Goal: Share content: Share content

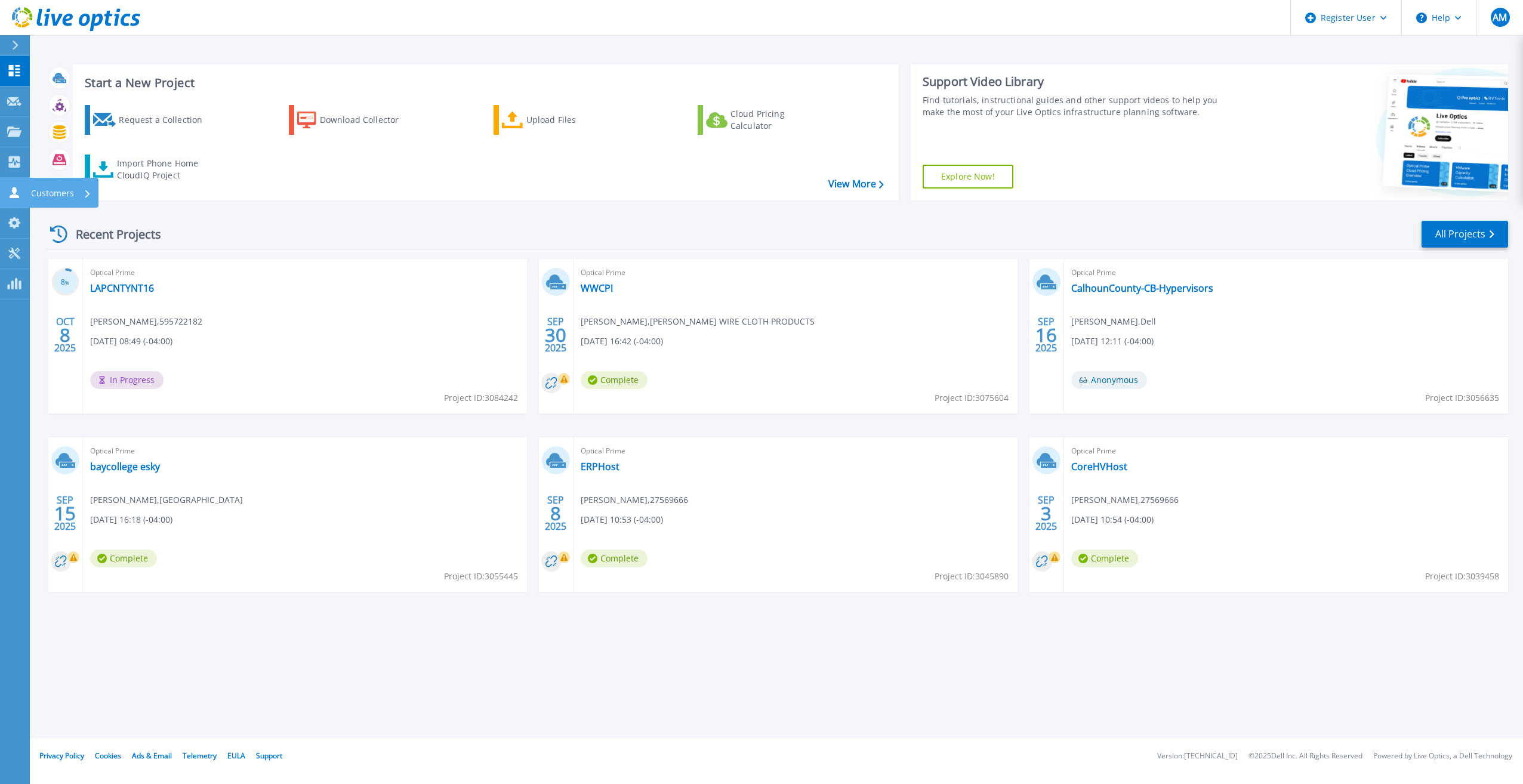
click at [13, 193] on icon at bounding box center [14, 193] width 14 height 12
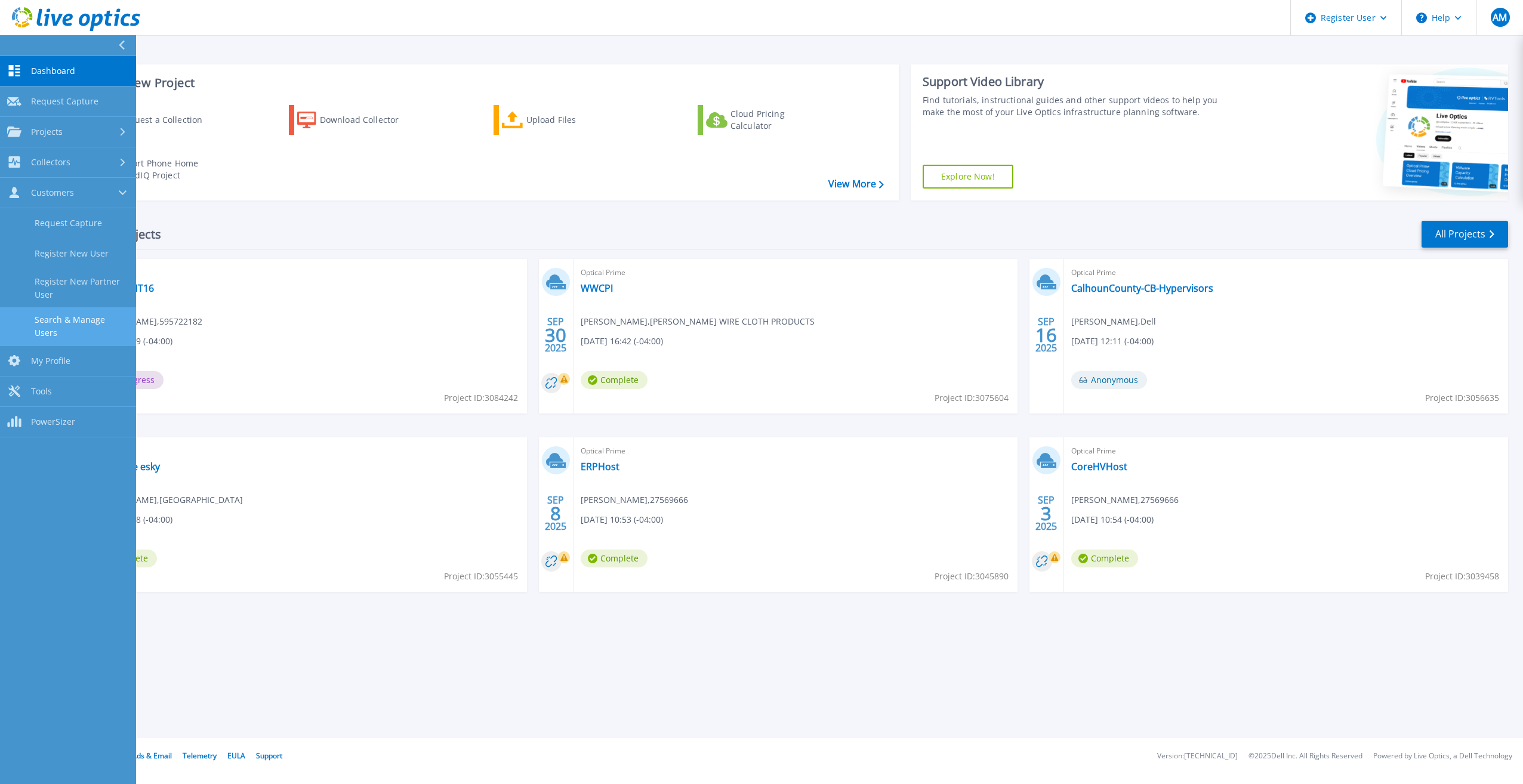
click at [65, 321] on link "Search & Manage Users" at bounding box center [68, 326] width 136 height 38
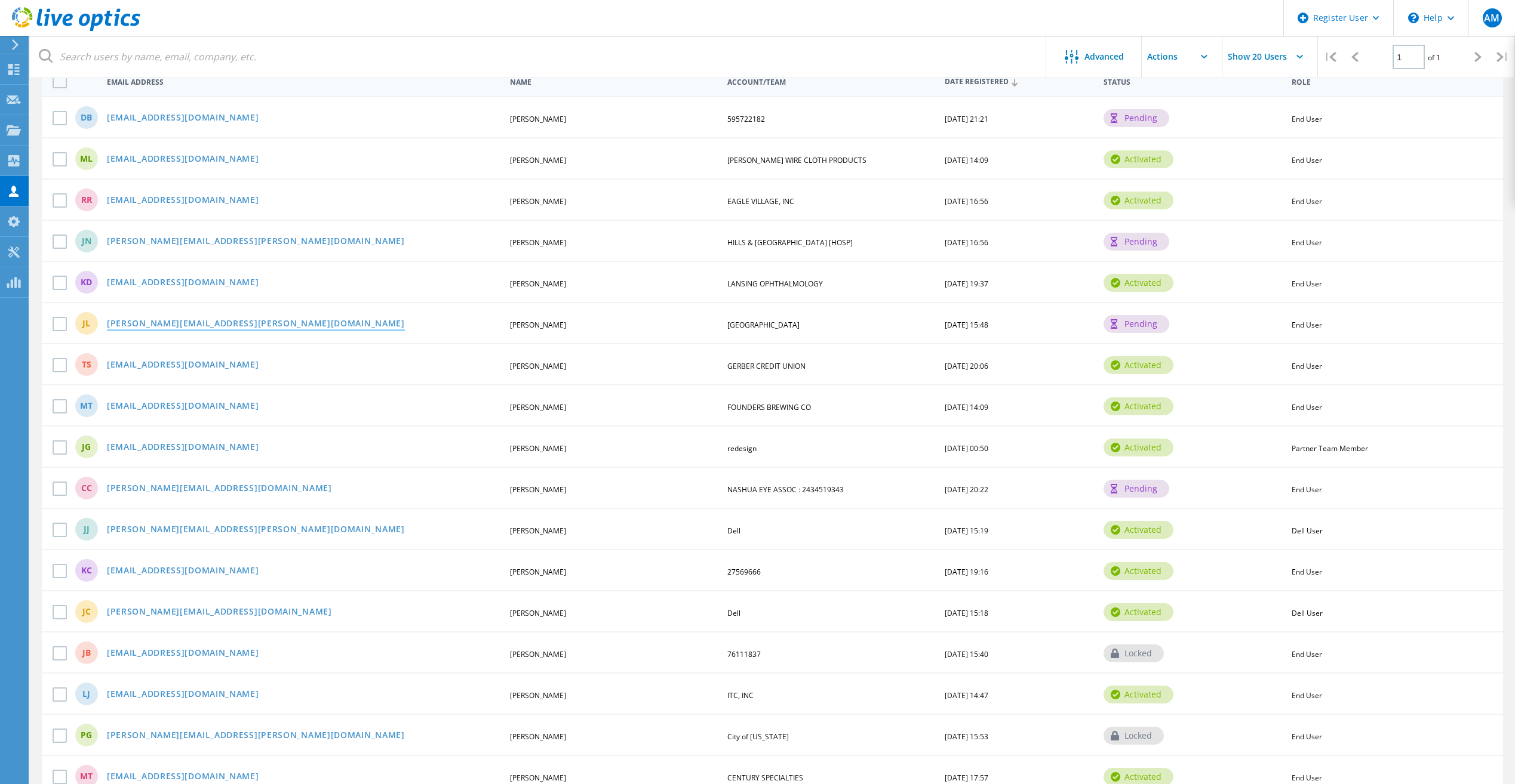
scroll to position [82, 0]
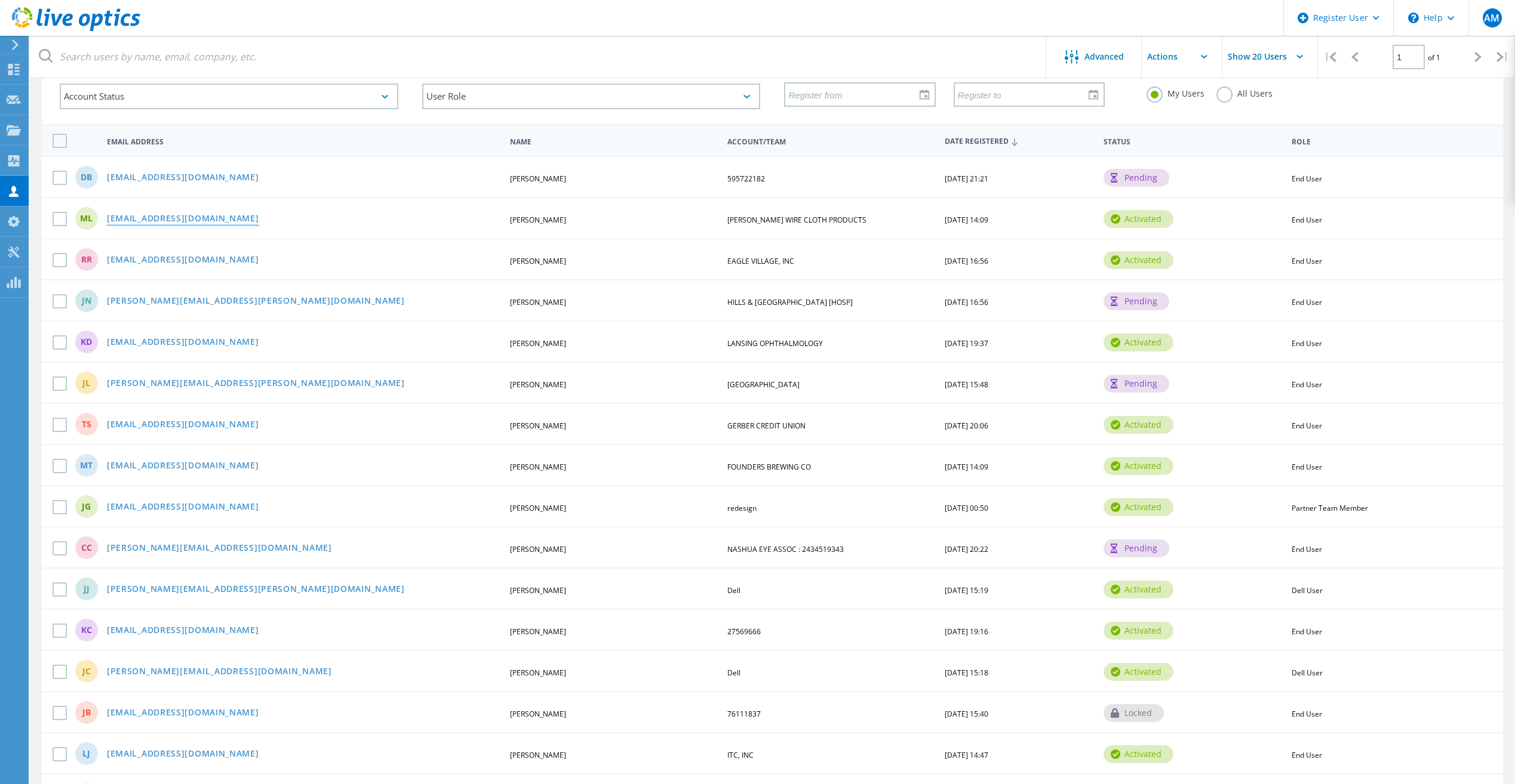
click at [205, 218] on link "[EMAIL_ADDRESS][DOMAIN_NAME]" at bounding box center [183, 219] width 152 height 10
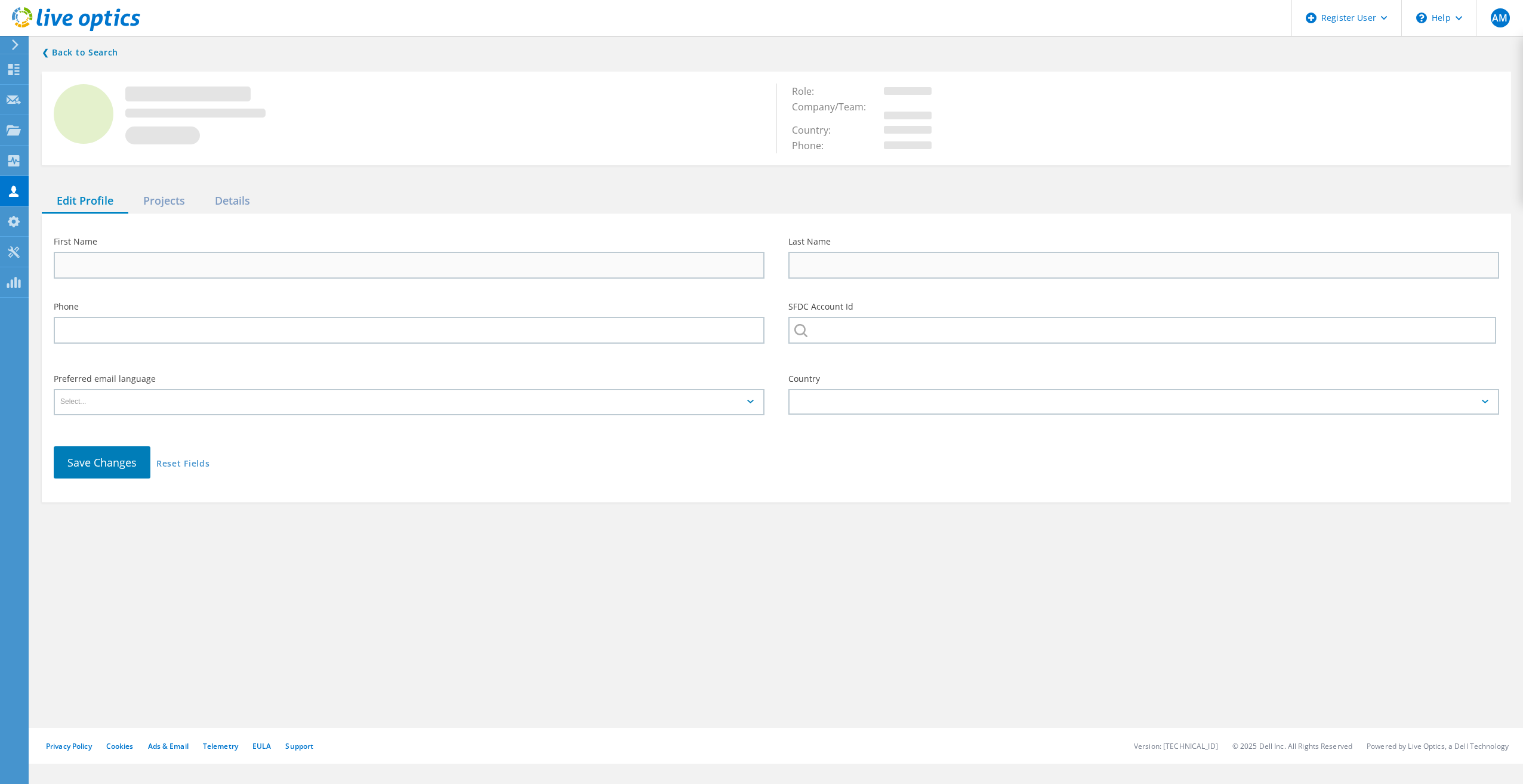
type input "Matthew"
type input "Lawrence"
type input "[PERSON_NAME] WIRE CLOTH PRODUCTS"
type input "English"
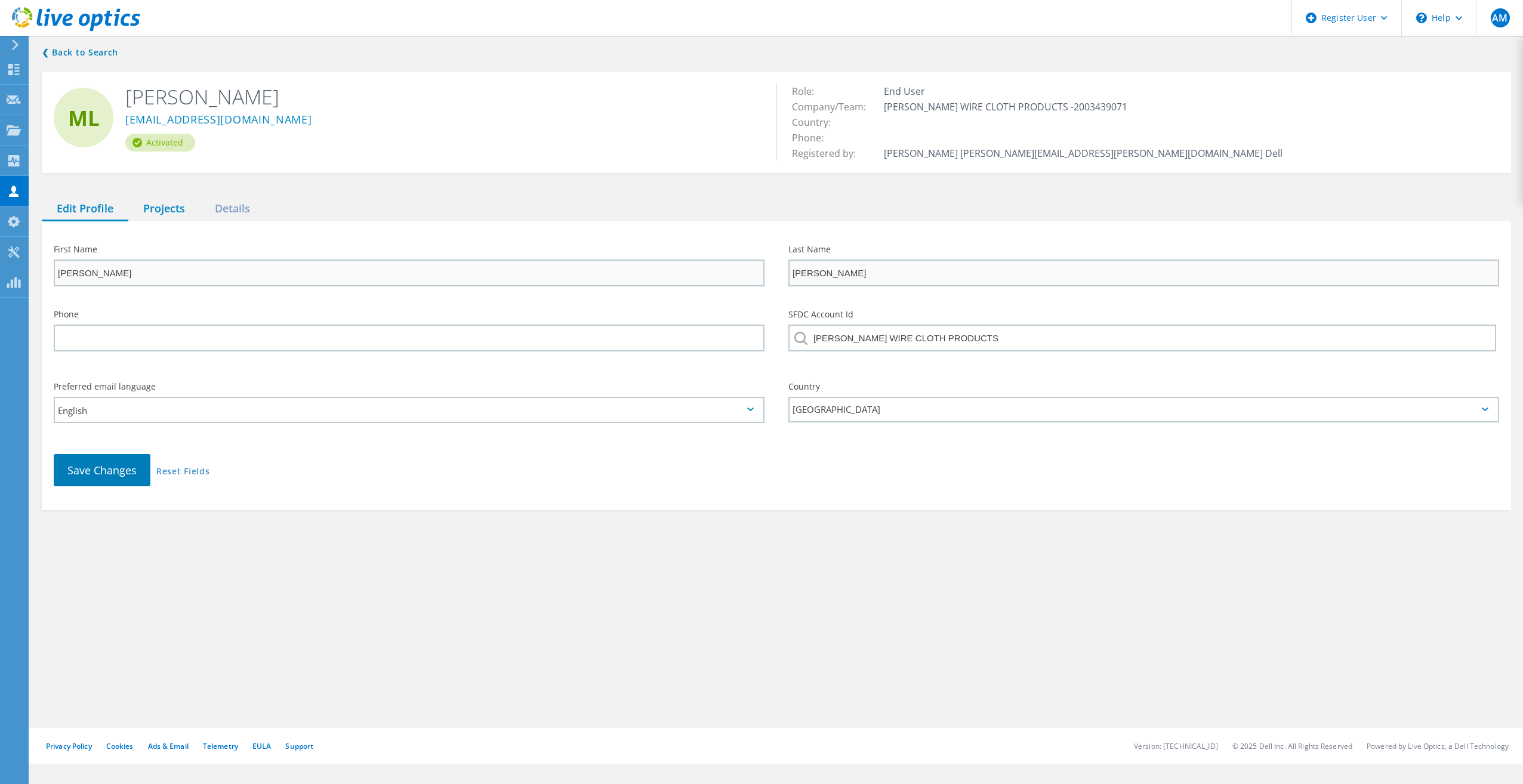
click at [184, 206] on div "Projects" at bounding box center [164, 210] width 71 height 25
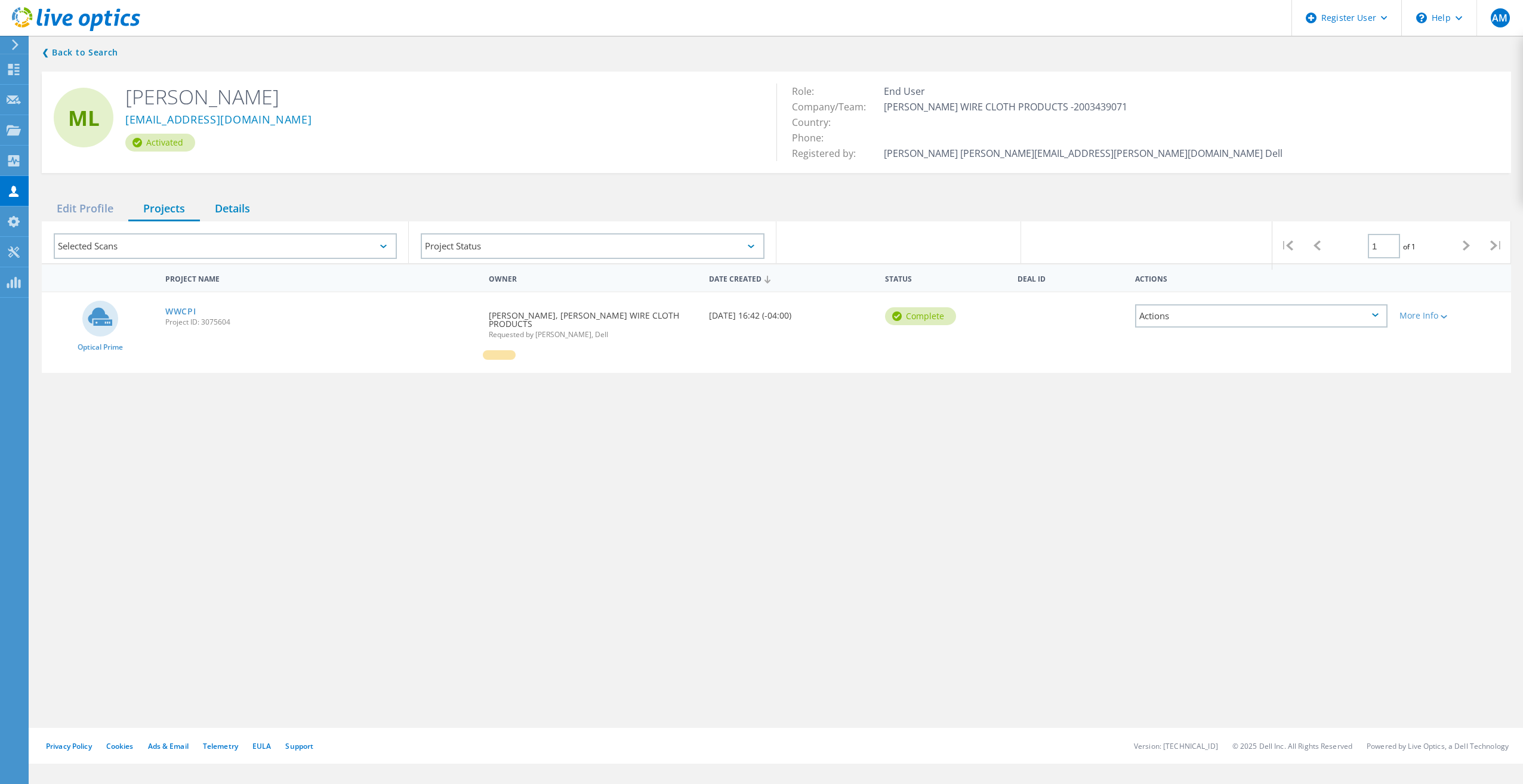
click at [234, 211] on div "Details" at bounding box center [233, 210] width 65 height 25
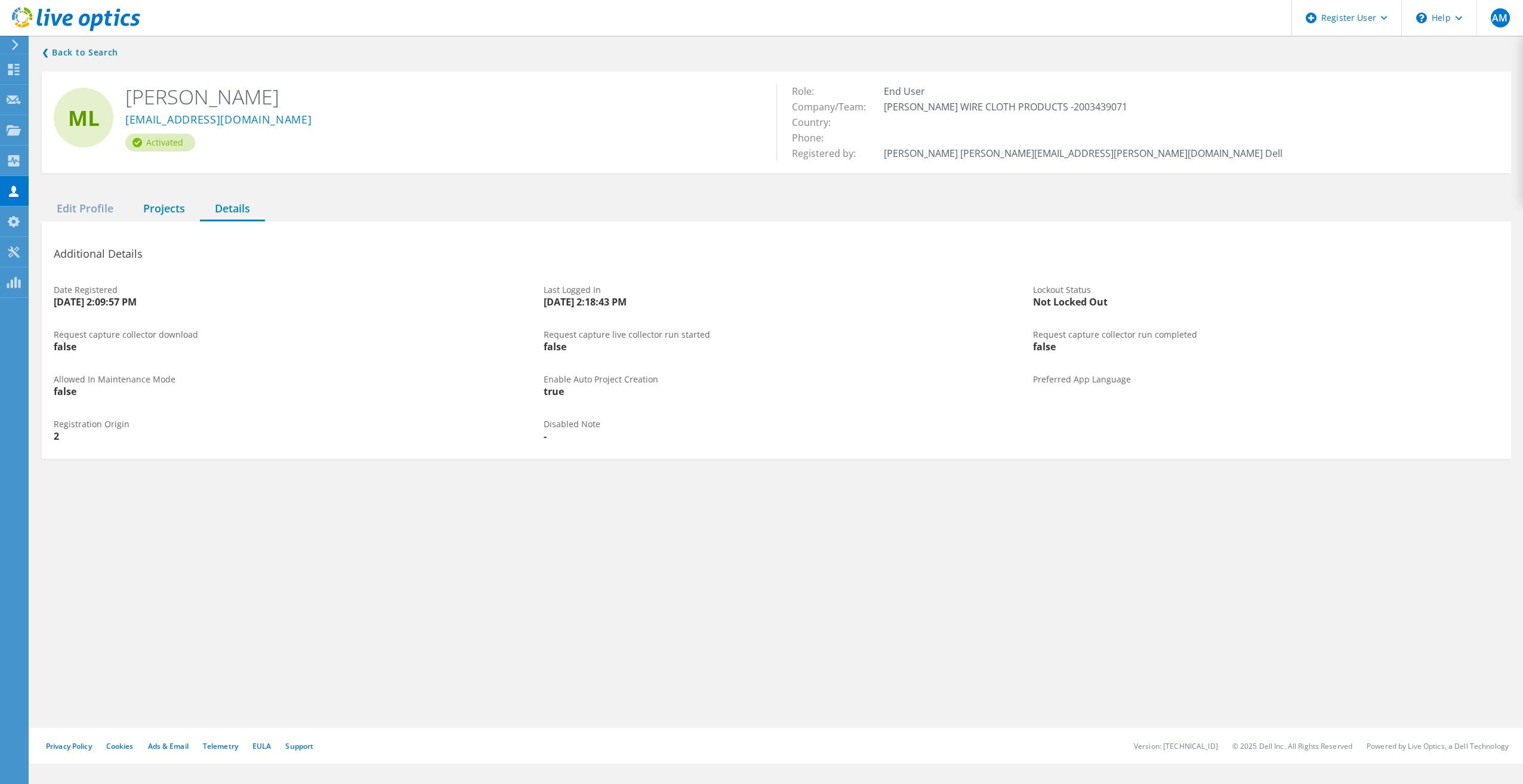
click at [160, 207] on div "Projects" at bounding box center [164, 210] width 71 height 25
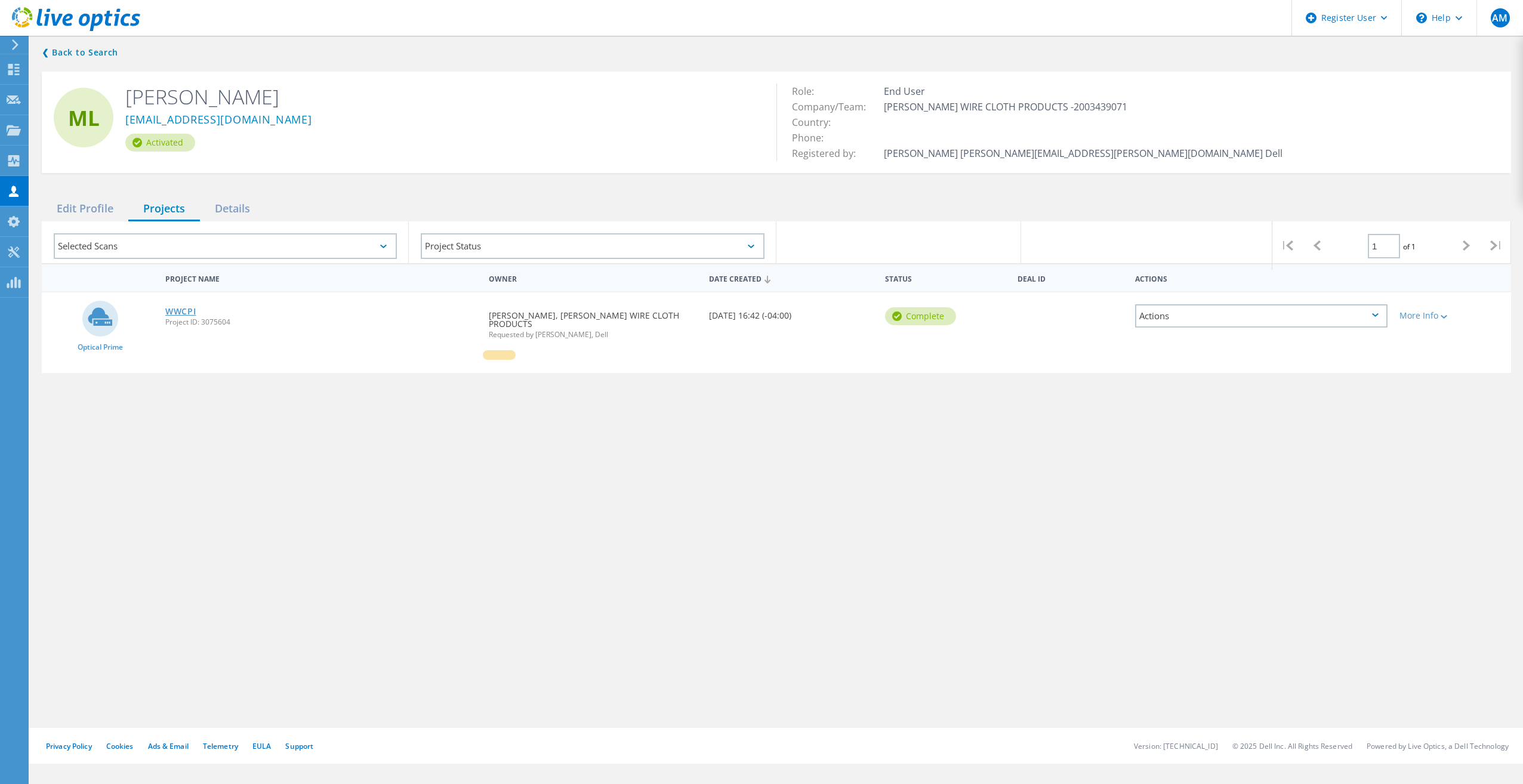
click at [181, 315] on link "WWCPI" at bounding box center [181, 311] width 31 height 9
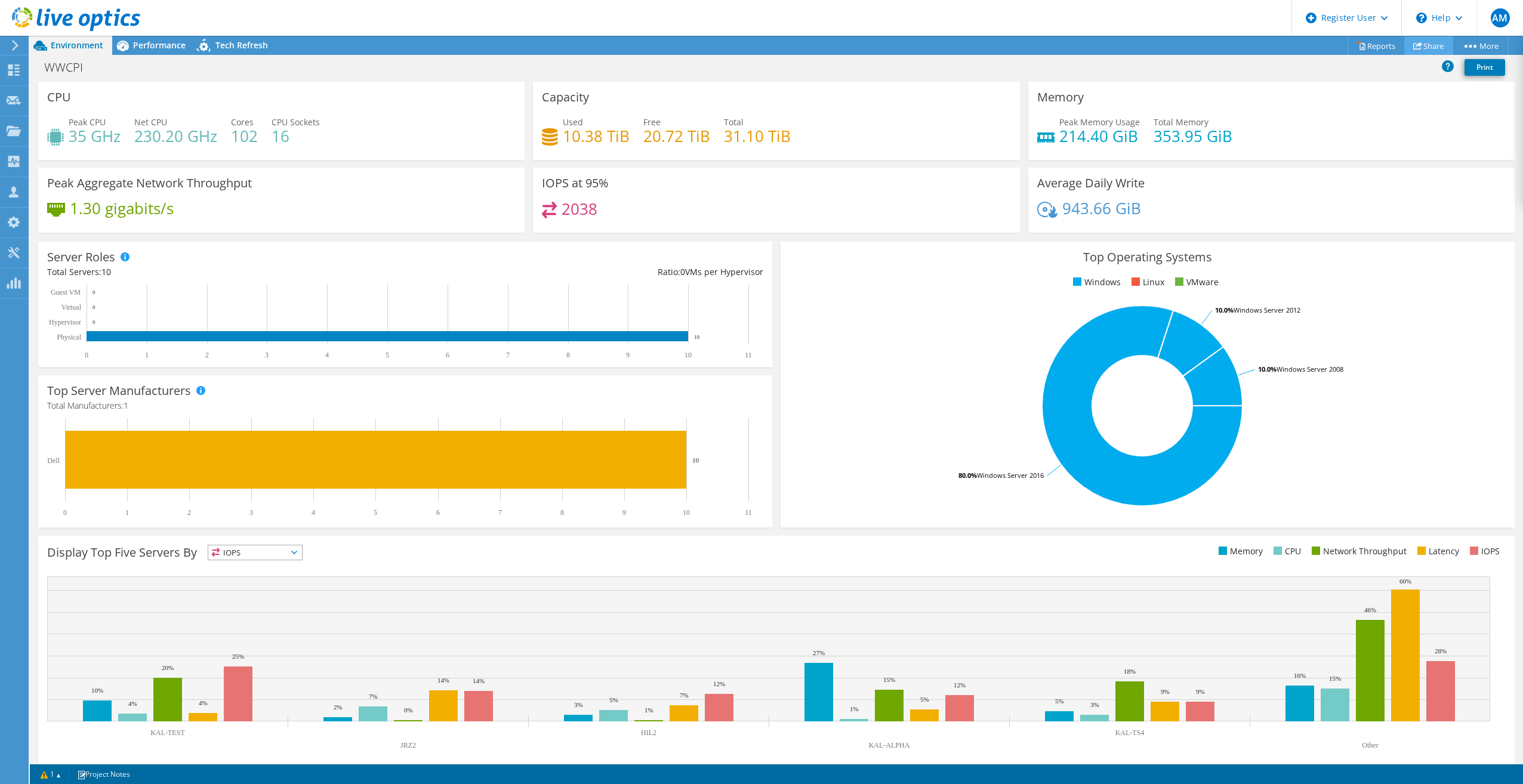
click at [1435, 42] on link "Share" at bounding box center [1428, 46] width 49 height 19
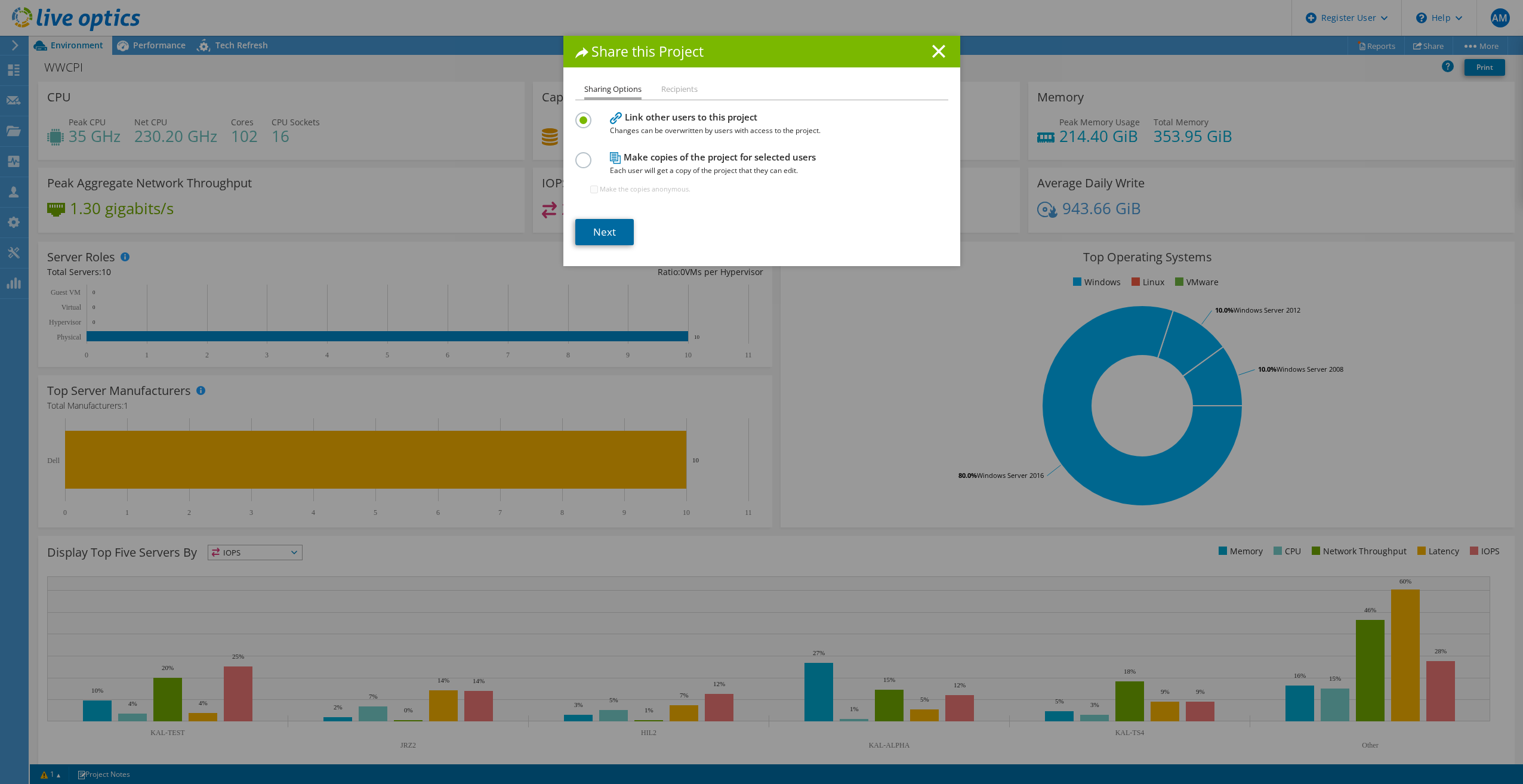
click at [595, 228] on link "Next" at bounding box center [604, 232] width 58 height 26
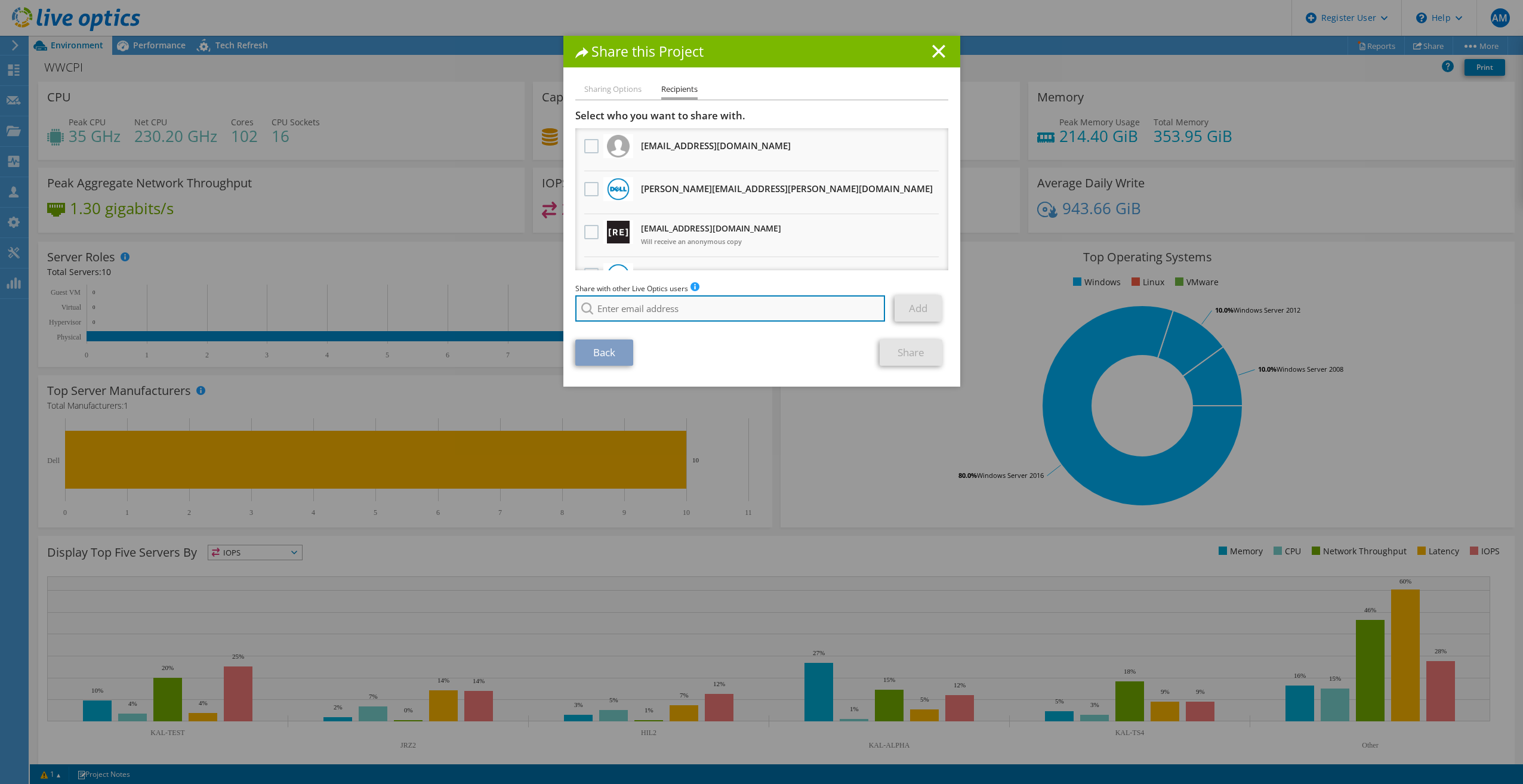
click at [619, 307] on input "search" at bounding box center [730, 309] width 310 height 26
click at [626, 324] on li "jacksonwiswall@ecei.com" at bounding box center [644, 324] width 137 height 14
type input "jacksonwiswall@ecei.com"
click at [918, 315] on link "Add" at bounding box center [918, 309] width 47 height 26
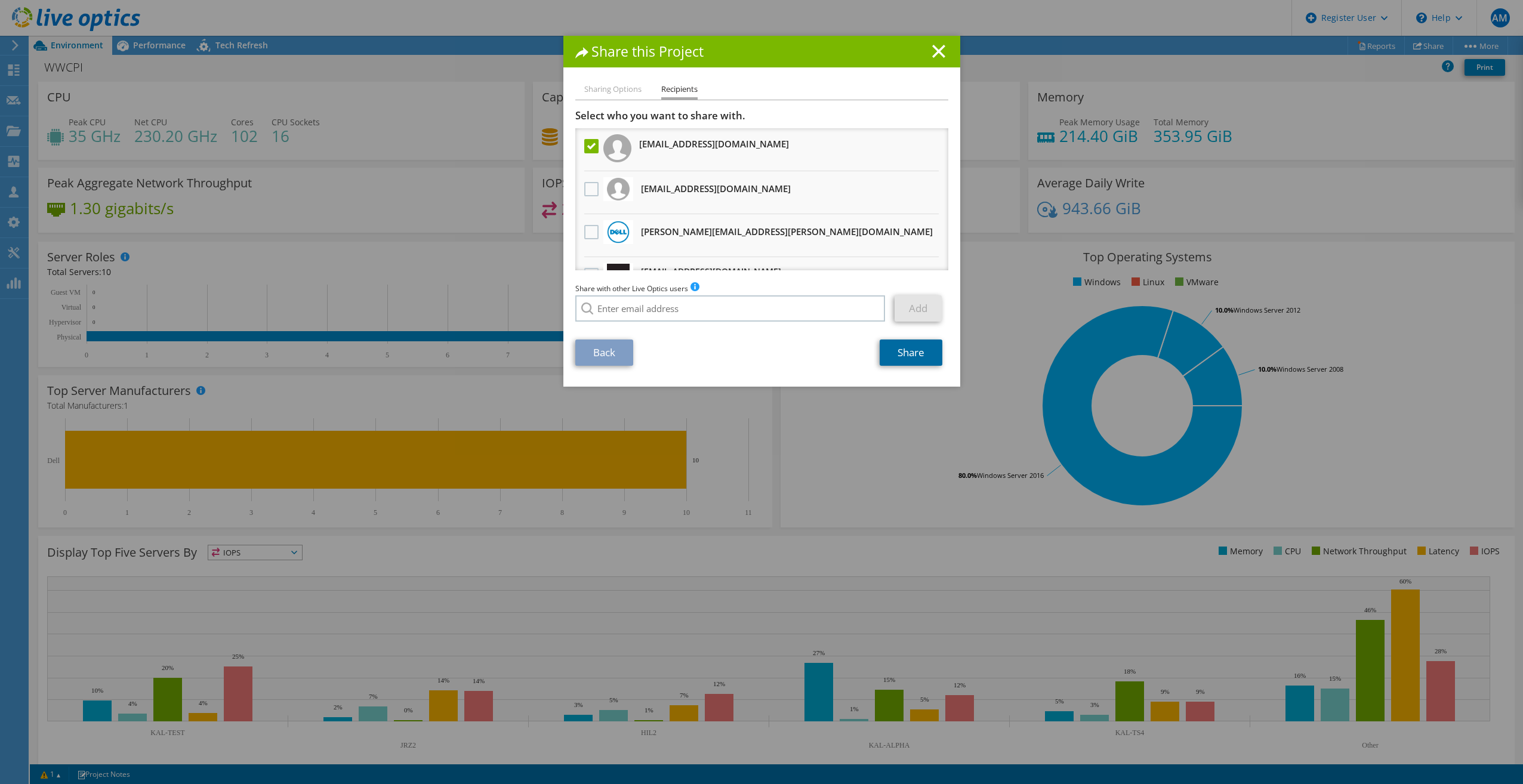
click at [912, 353] on link "Share" at bounding box center [911, 352] width 63 height 26
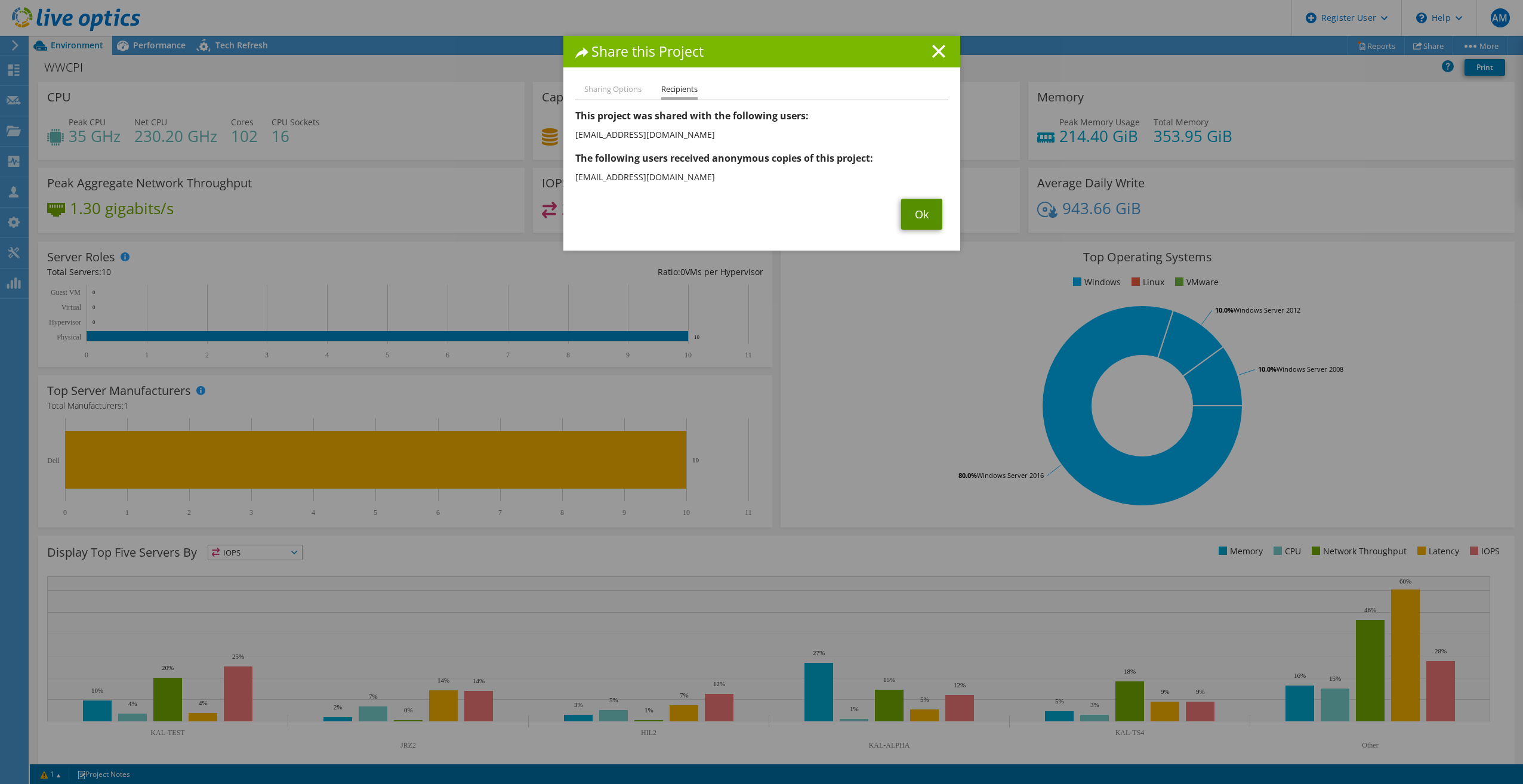
click at [925, 215] on link "Ok" at bounding box center [921, 214] width 41 height 31
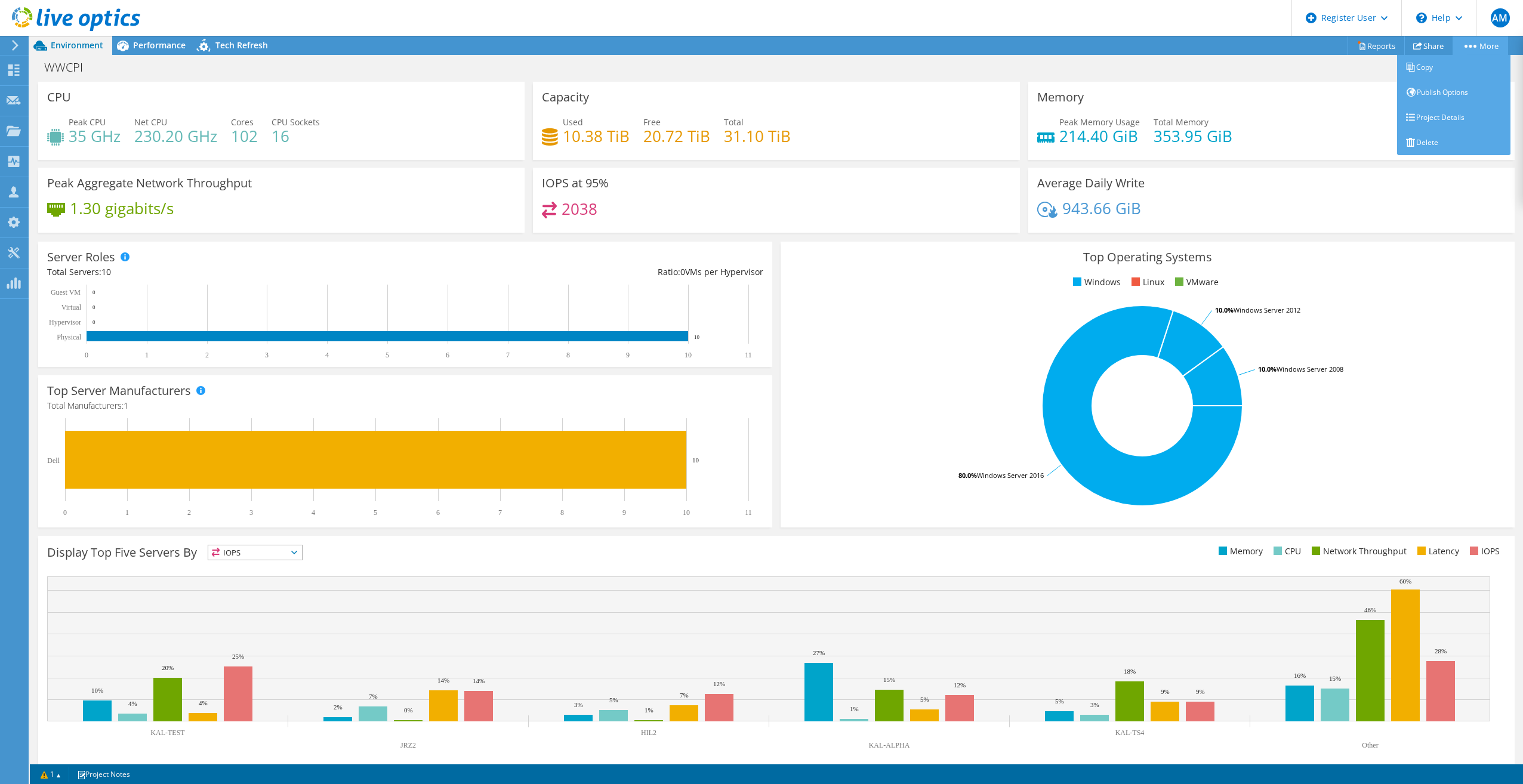
click at [1473, 43] on link "More" at bounding box center [1480, 46] width 56 height 19
click at [1367, 43] on link "Reports" at bounding box center [1376, 46] width 57 height 19
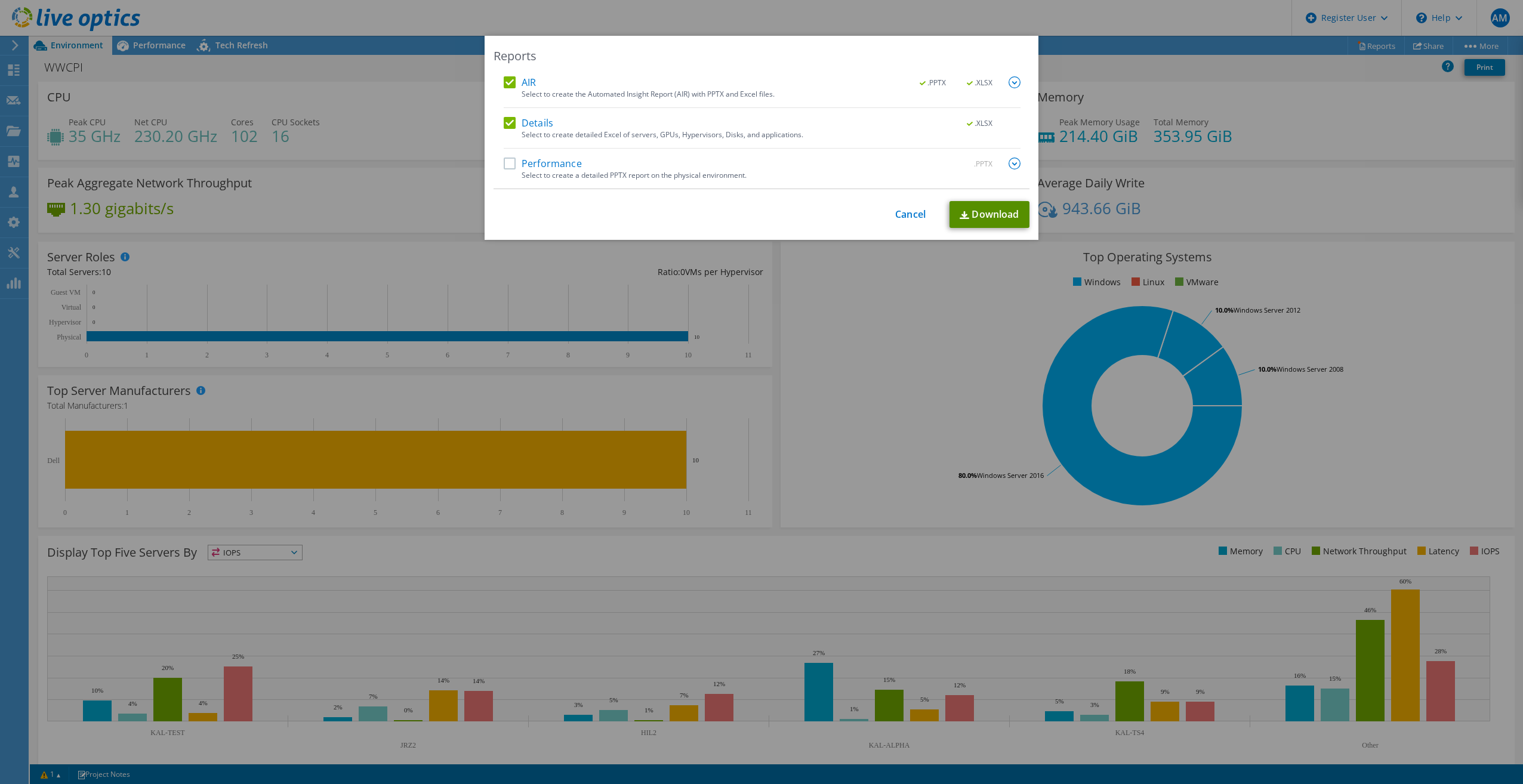
click at [990, 211] on link "Download" at bounding box center [989, 214] width 80 height 27
